Goal: Transaction & Acquisition: Purchase product/service

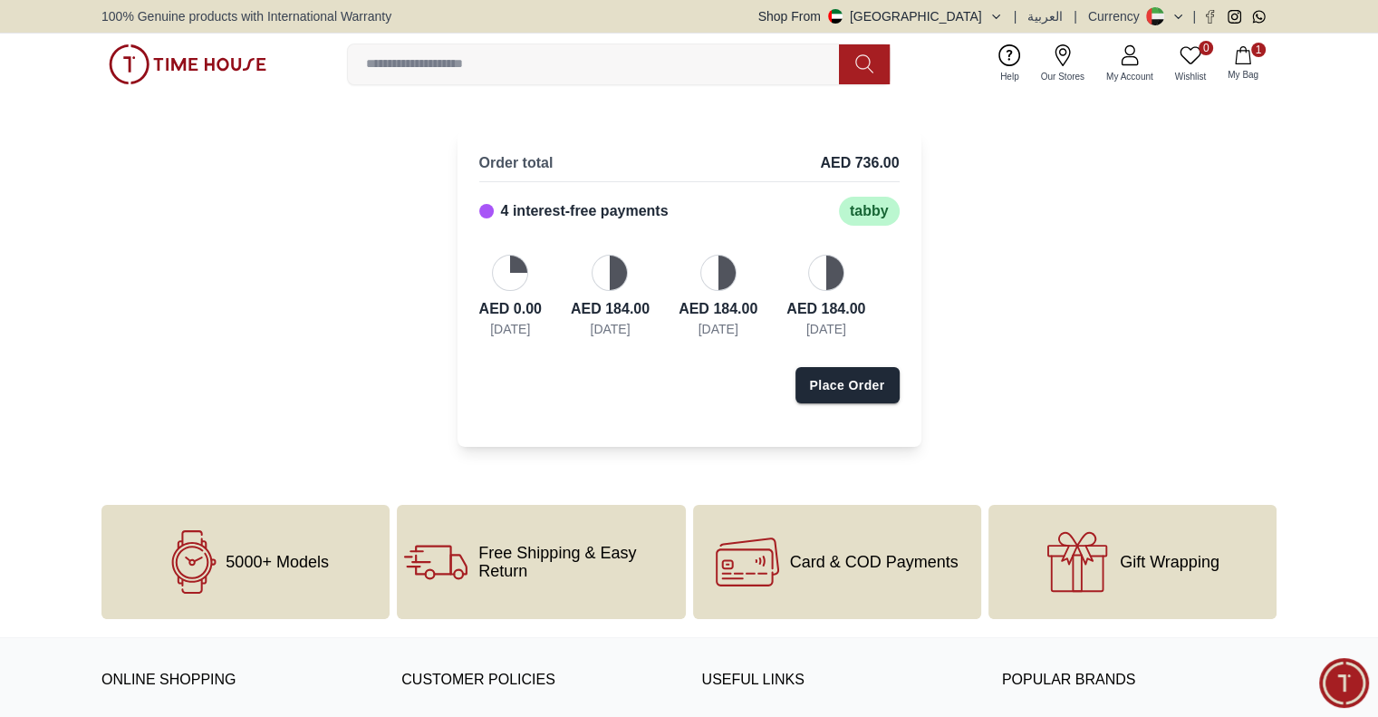
click at [549, 417] on div "Order total AED 736.00 4 interest-free payments tabby AED 0.00 Today AED 184.00…" at bounding box center [690, 288] width 464 height 316
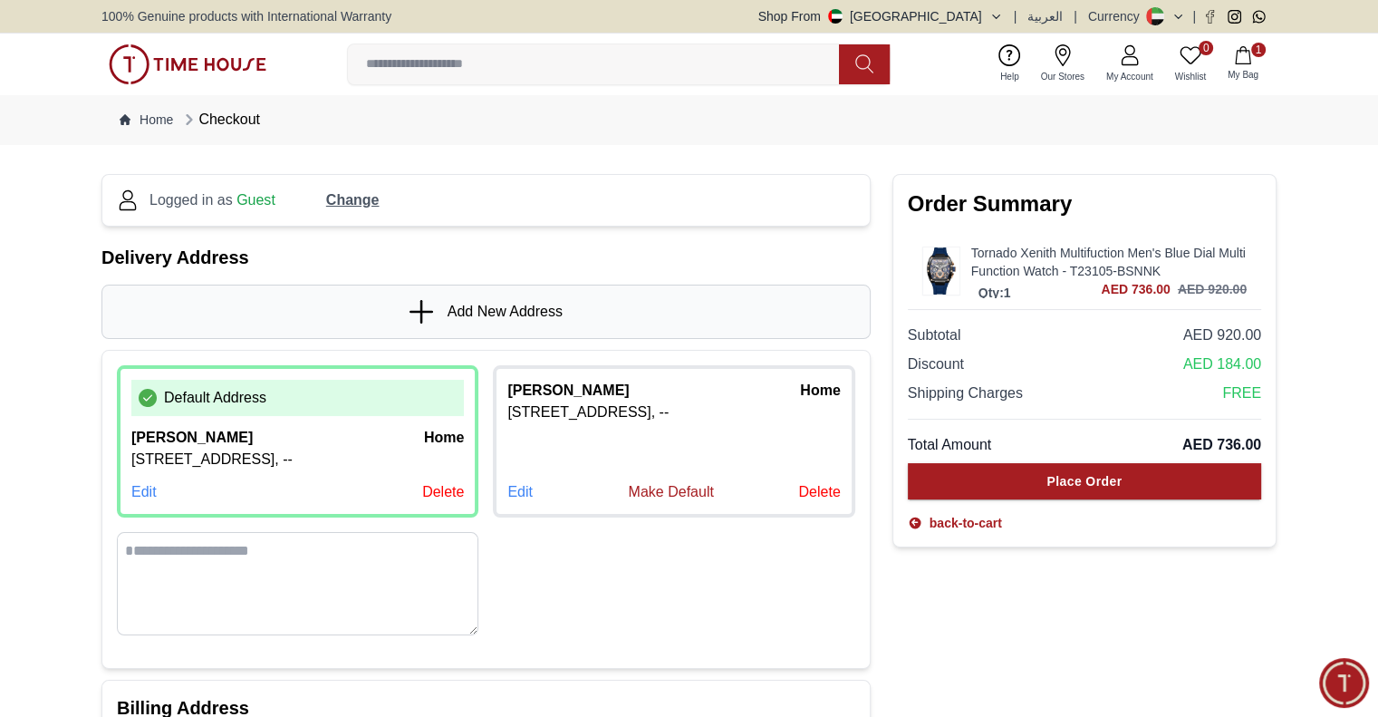
click at [344, 199] on span "Change" at bounding box center [352, 200] width 53 height 22
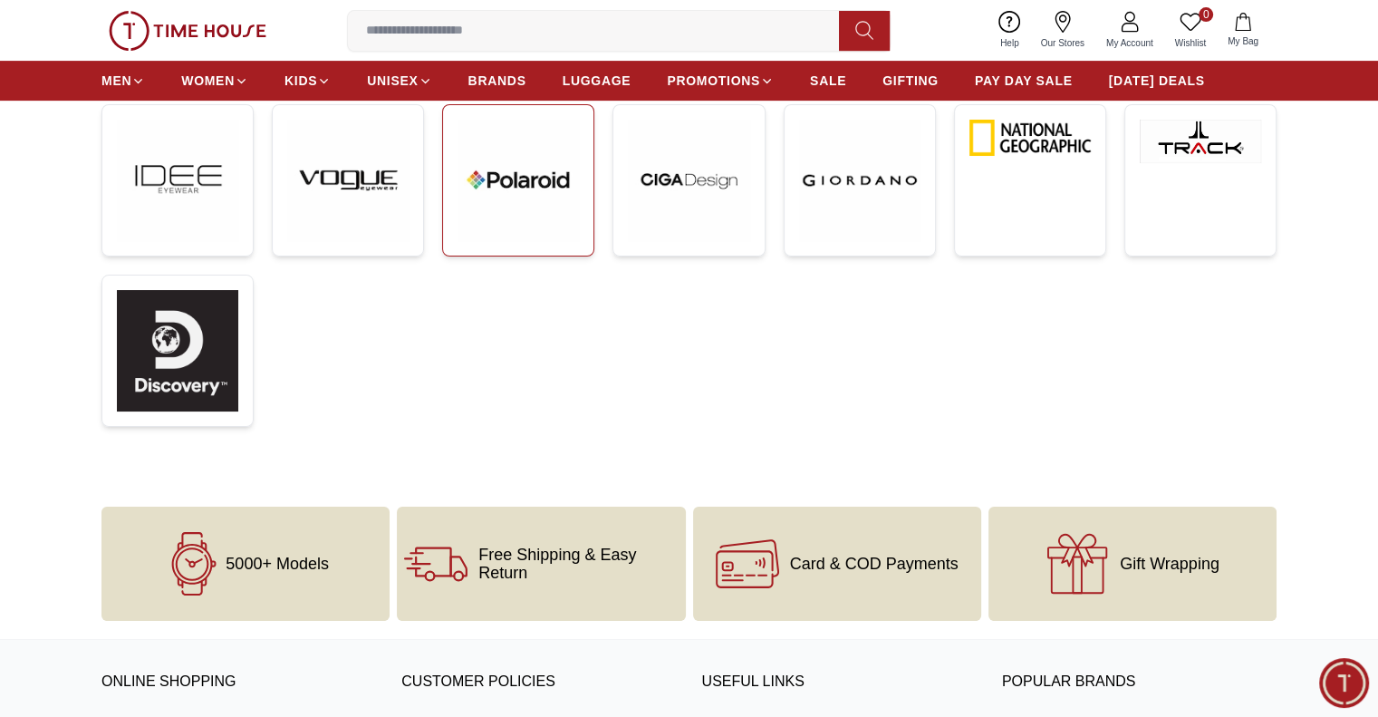
scroll to position [545, 0]
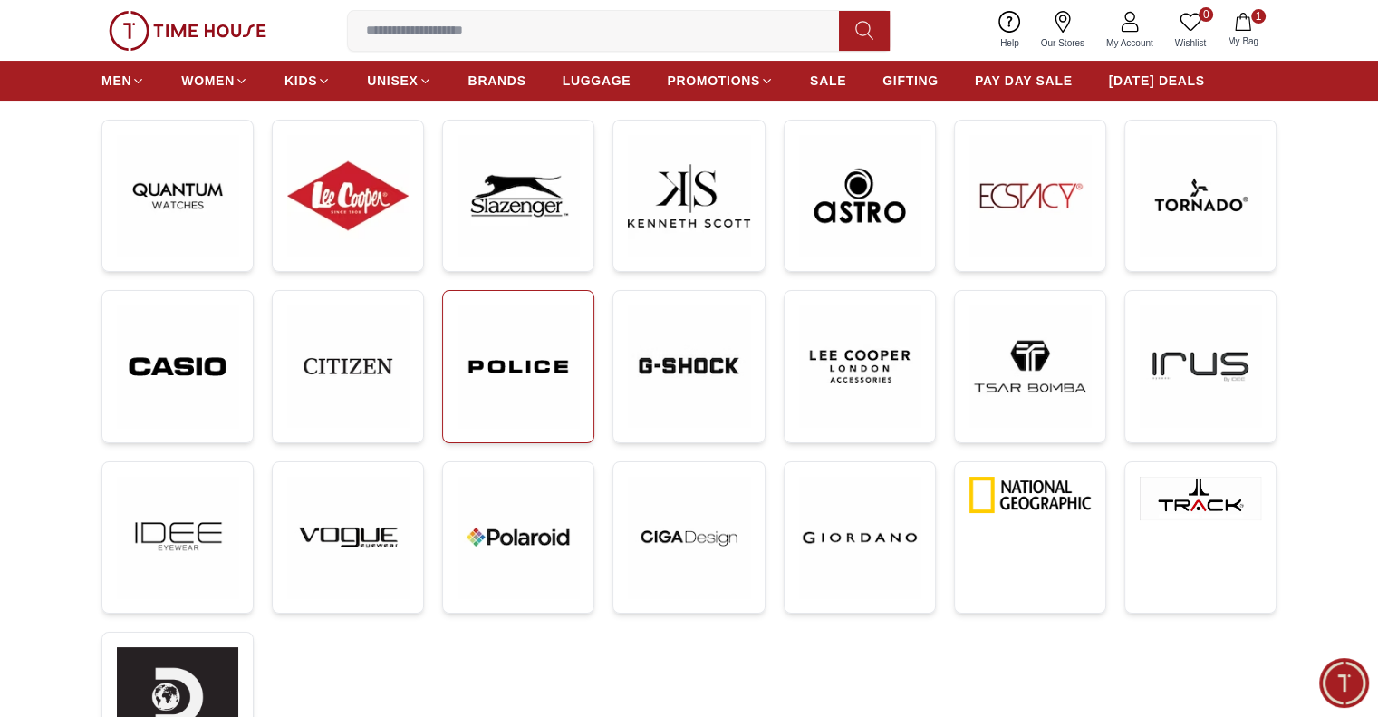
scroll to position [181, 0]
